Goal: Transaction & Acquisition: Purchase product/service

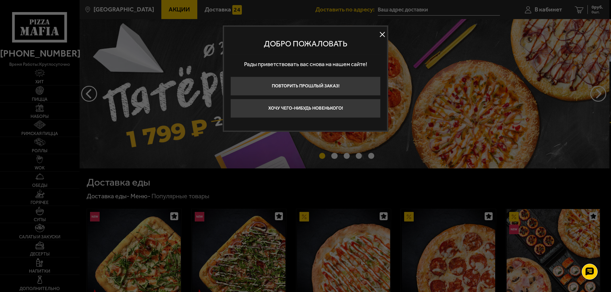
click at [380, 34] on button at bounding box center [382, 35] width 10 height 10
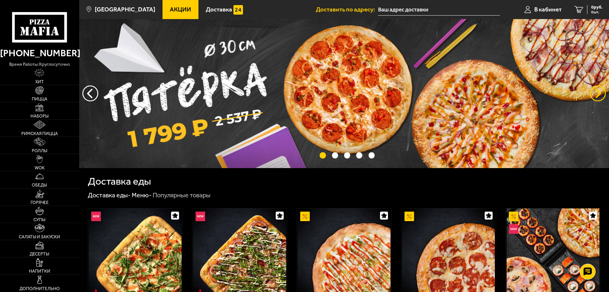
click at [601, 96] on button "предыдущий" at bounding box center [598, 94] width 16 height 16
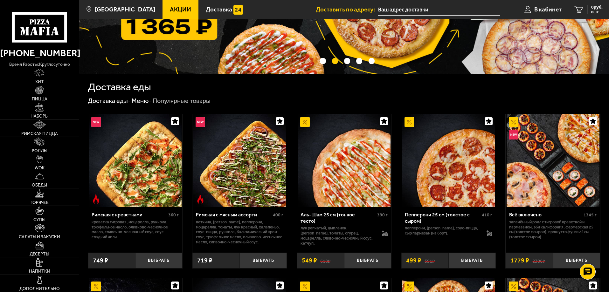
scroll to position [95, 0]
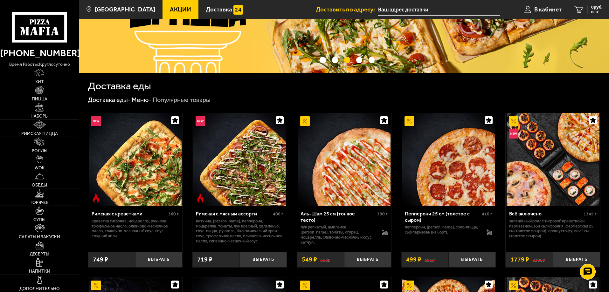
click at [170, 6] on span "Акции" at bounding box center [180, 9] width 21 height 6
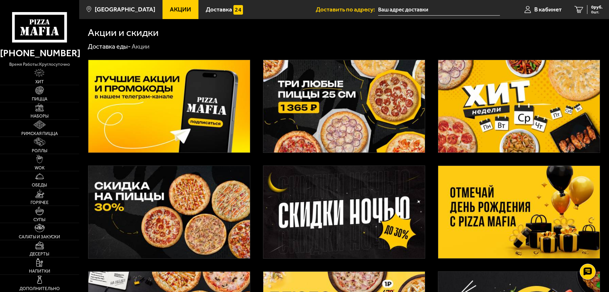
click at [310, 215] on img at bounding box center [345, 212] width 162 height 93
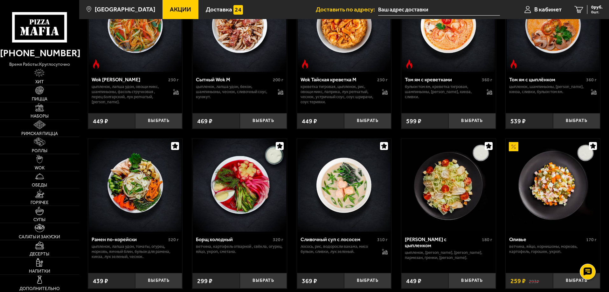
scroll to position [764, 0]
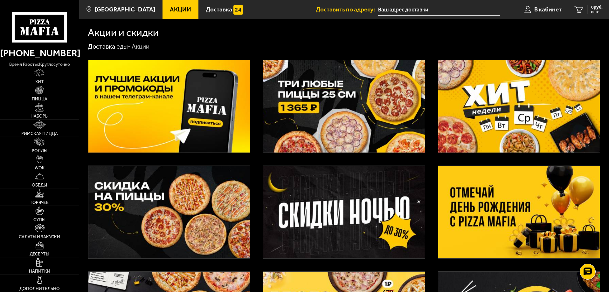
click at [400, 106] on img at bounding box center [345, 106] width 162 height 93
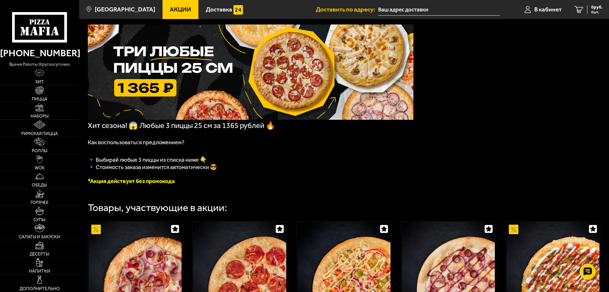
scroll to position [32, 0]
